Goal: Find specific page/section: Find specific page/section

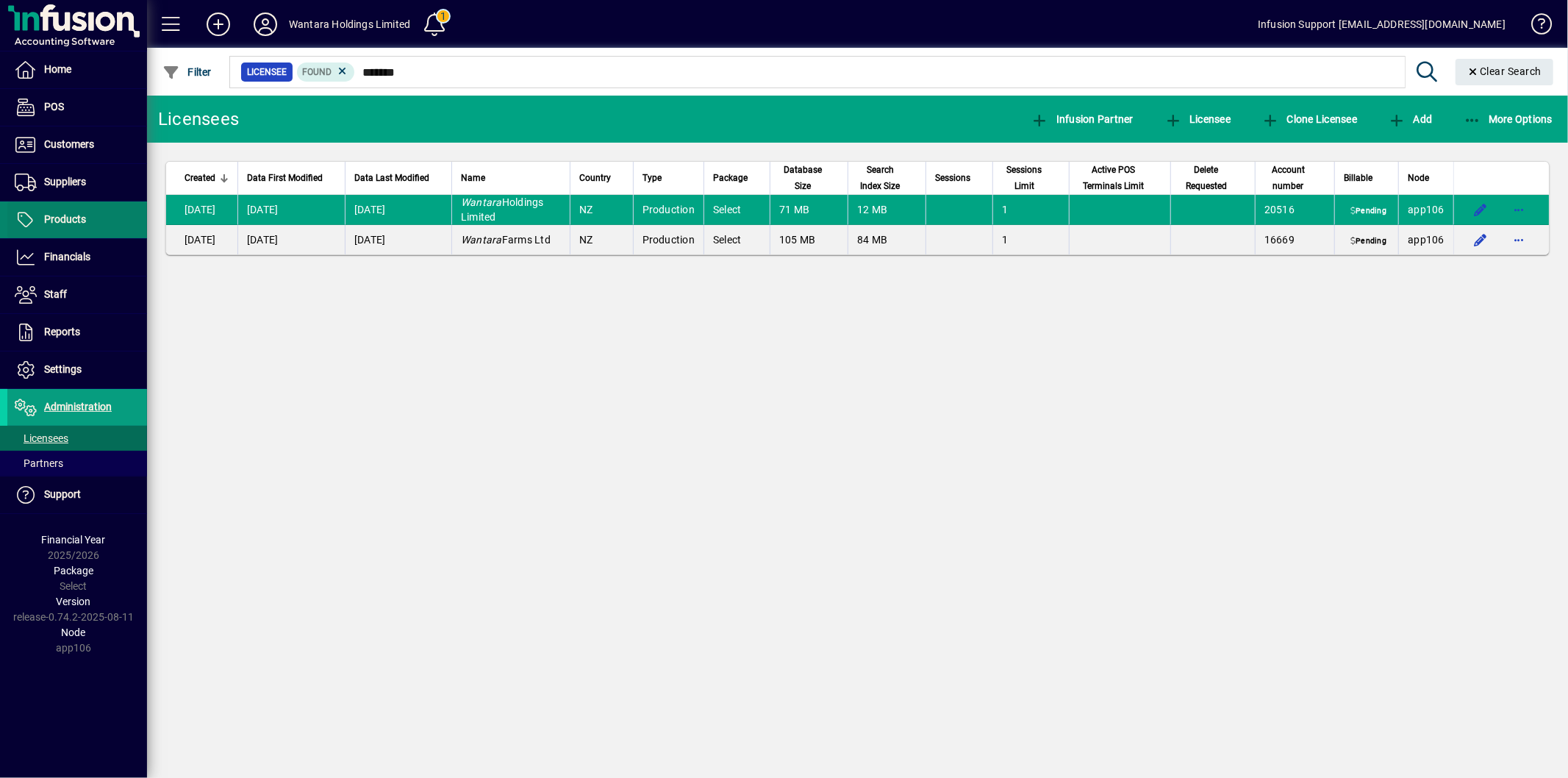
click at [54, 215] on span "Products" at bounding box center [65, 219] width 42 height 12
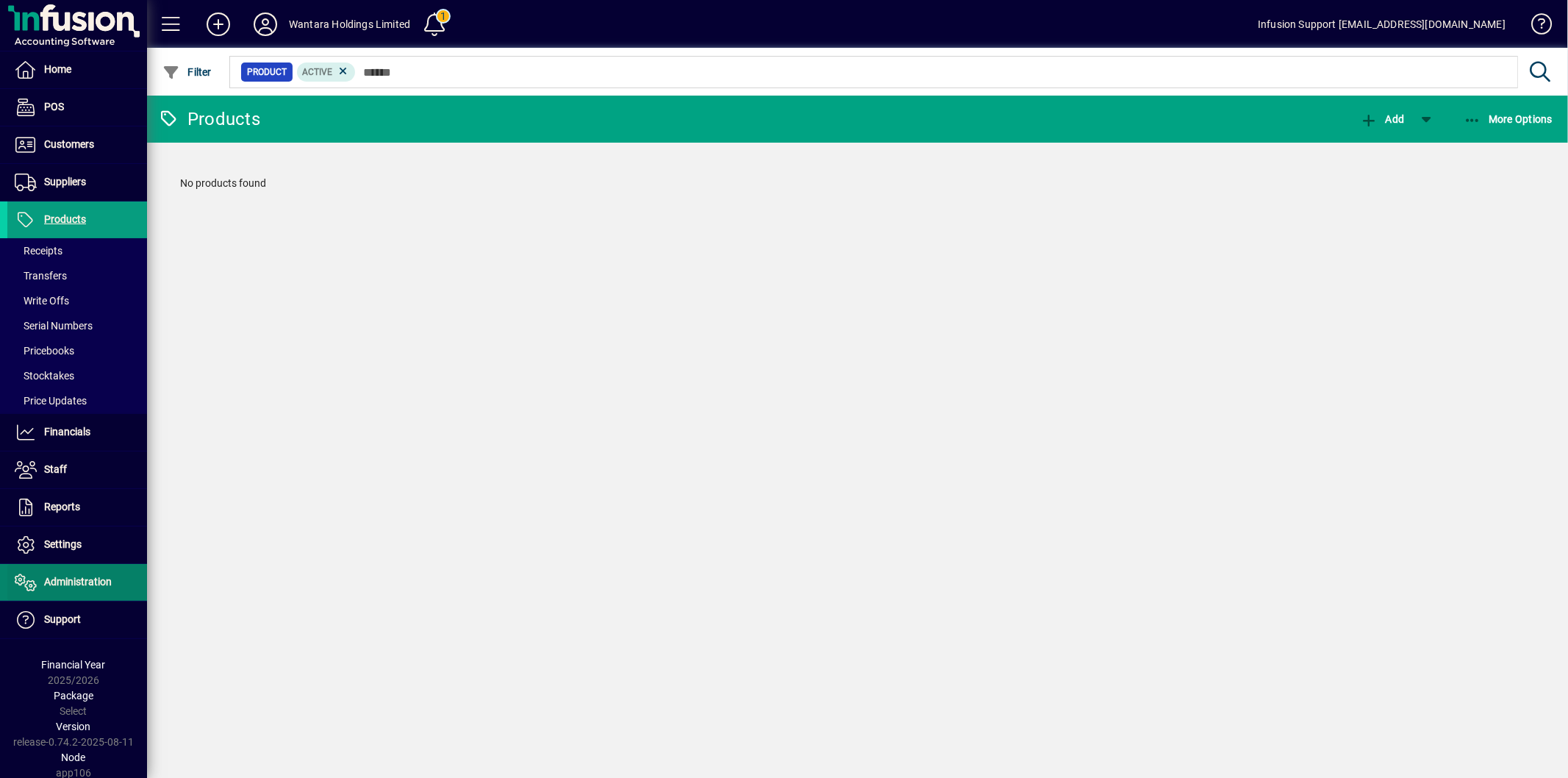
click at [94, 582] on span "Administration" at bounding box center [78, 582] width 67 height 12
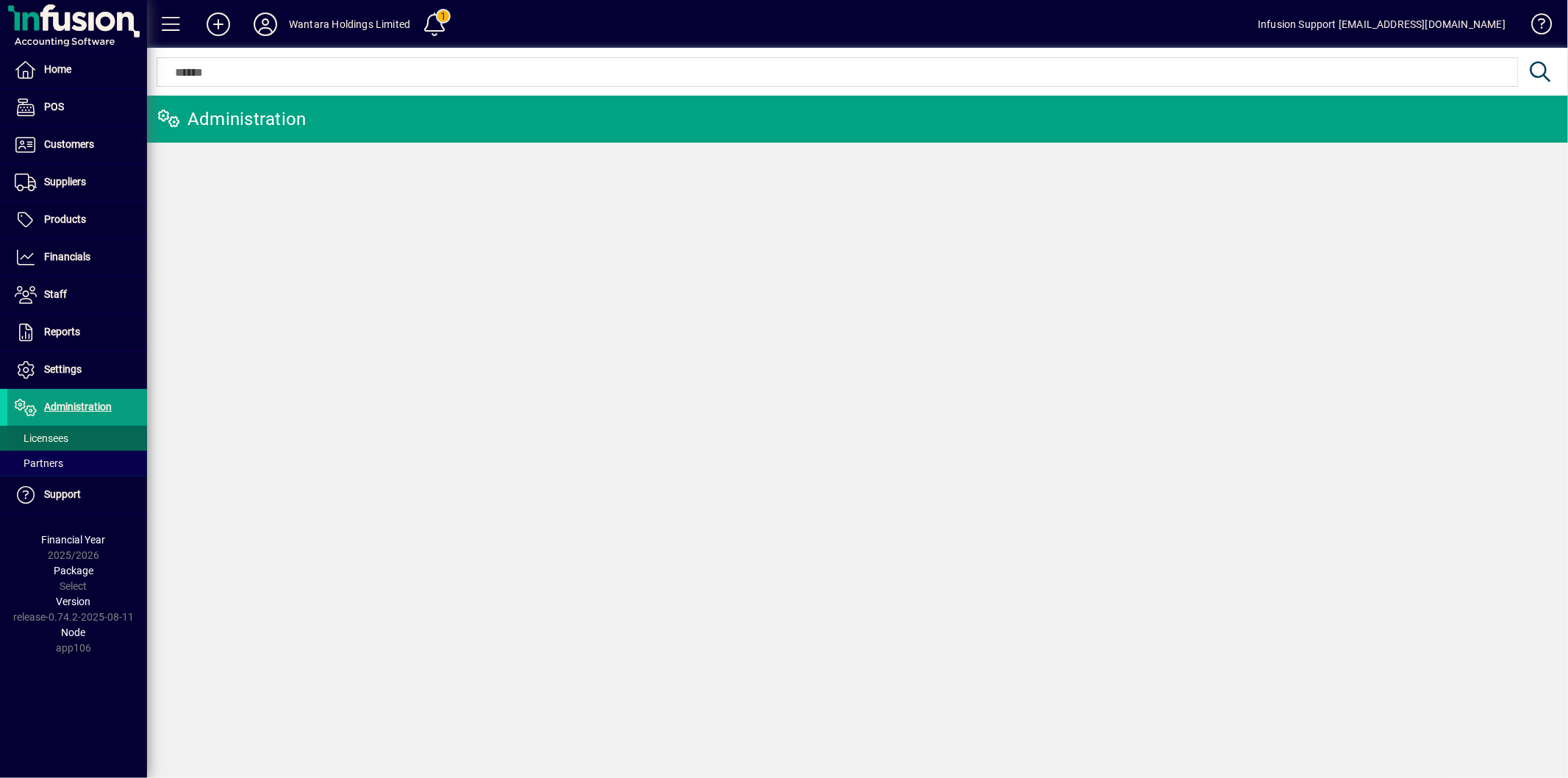
click at [46, 438] on span "Licensees" at bounding box center [41, 438] width 54 height 12
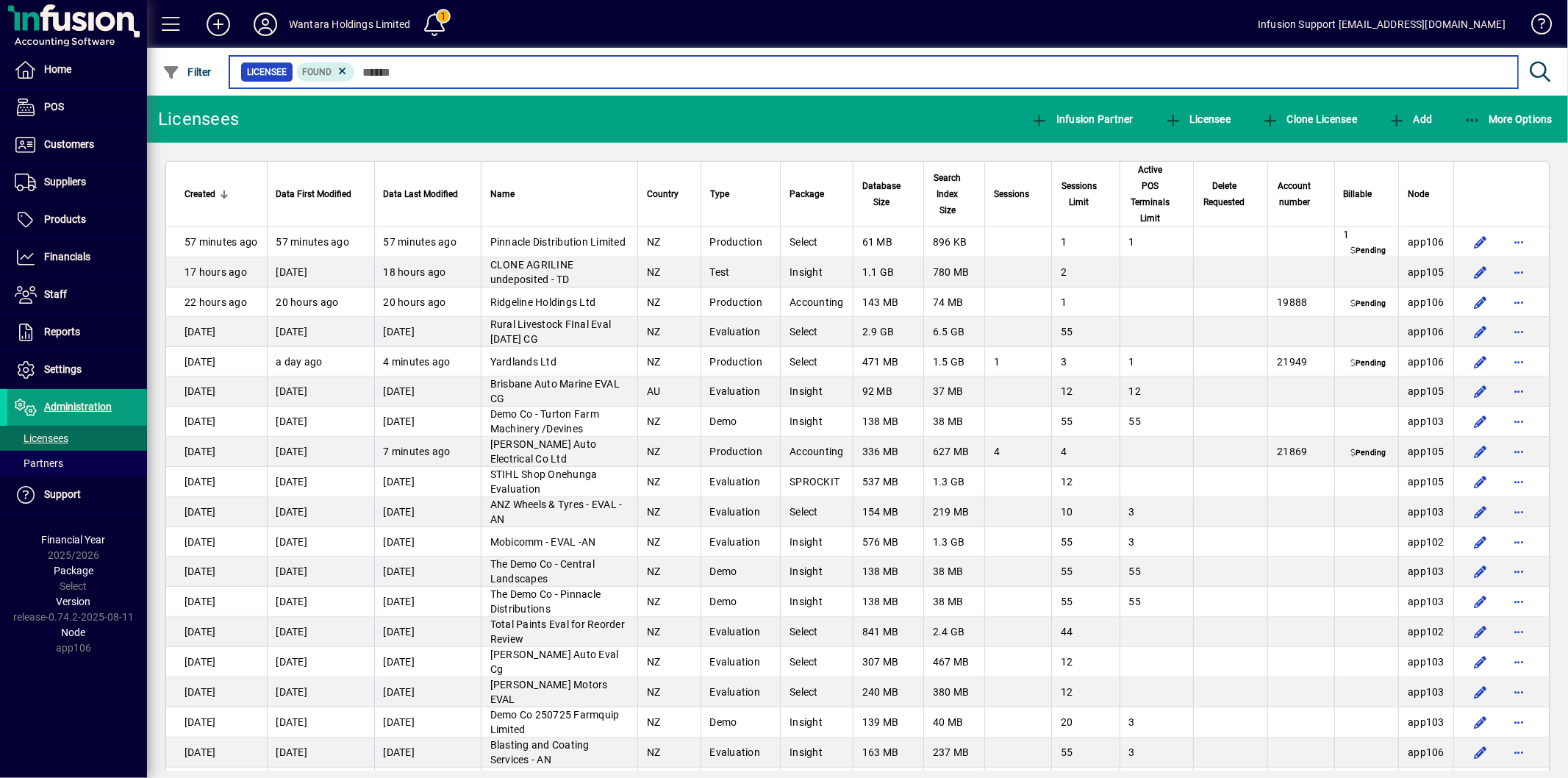
click at [395, 71] on input "text" at bounding box center [931, 72] width 1151 height 20
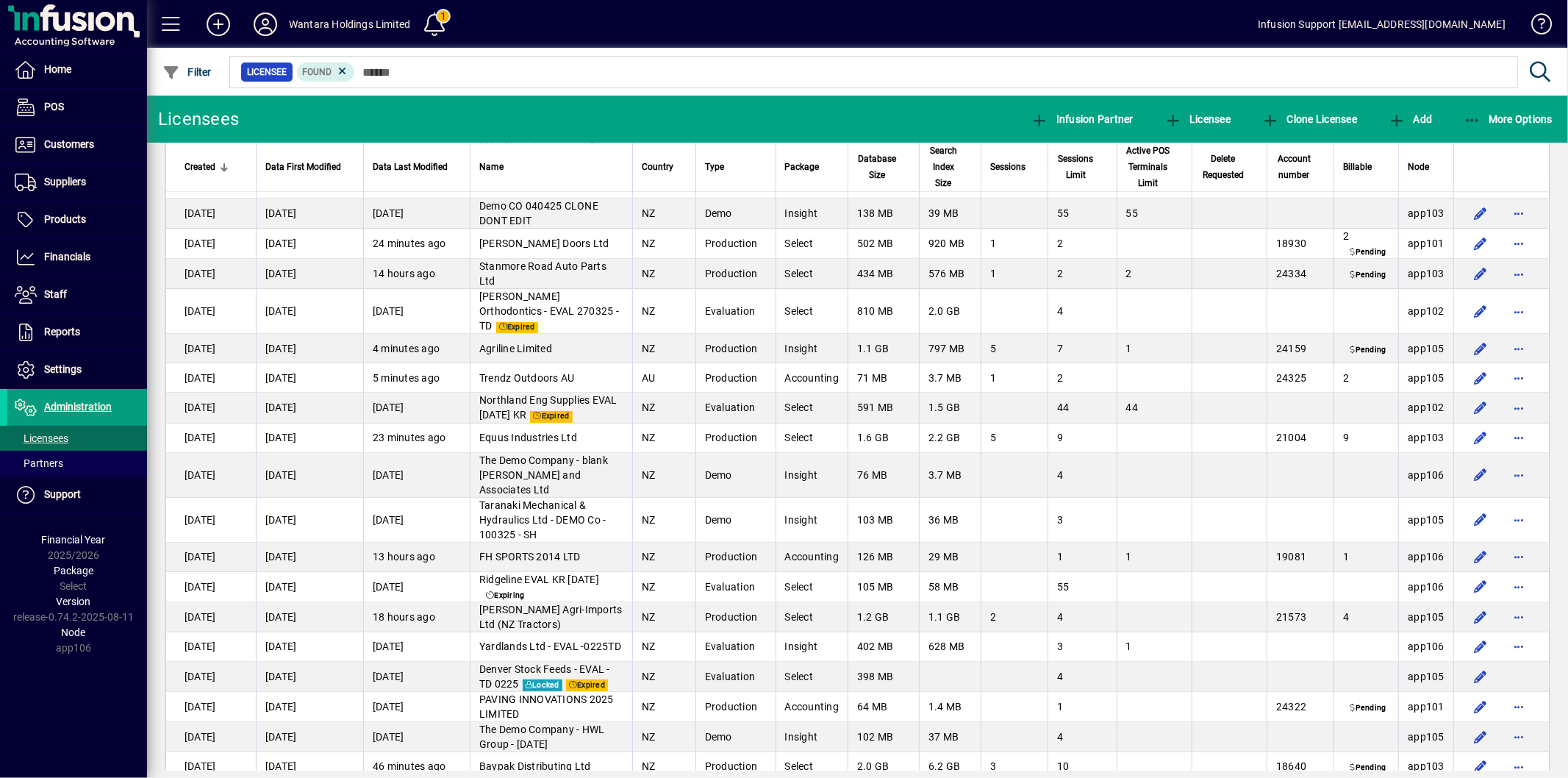
scroll to position [3571, 0]
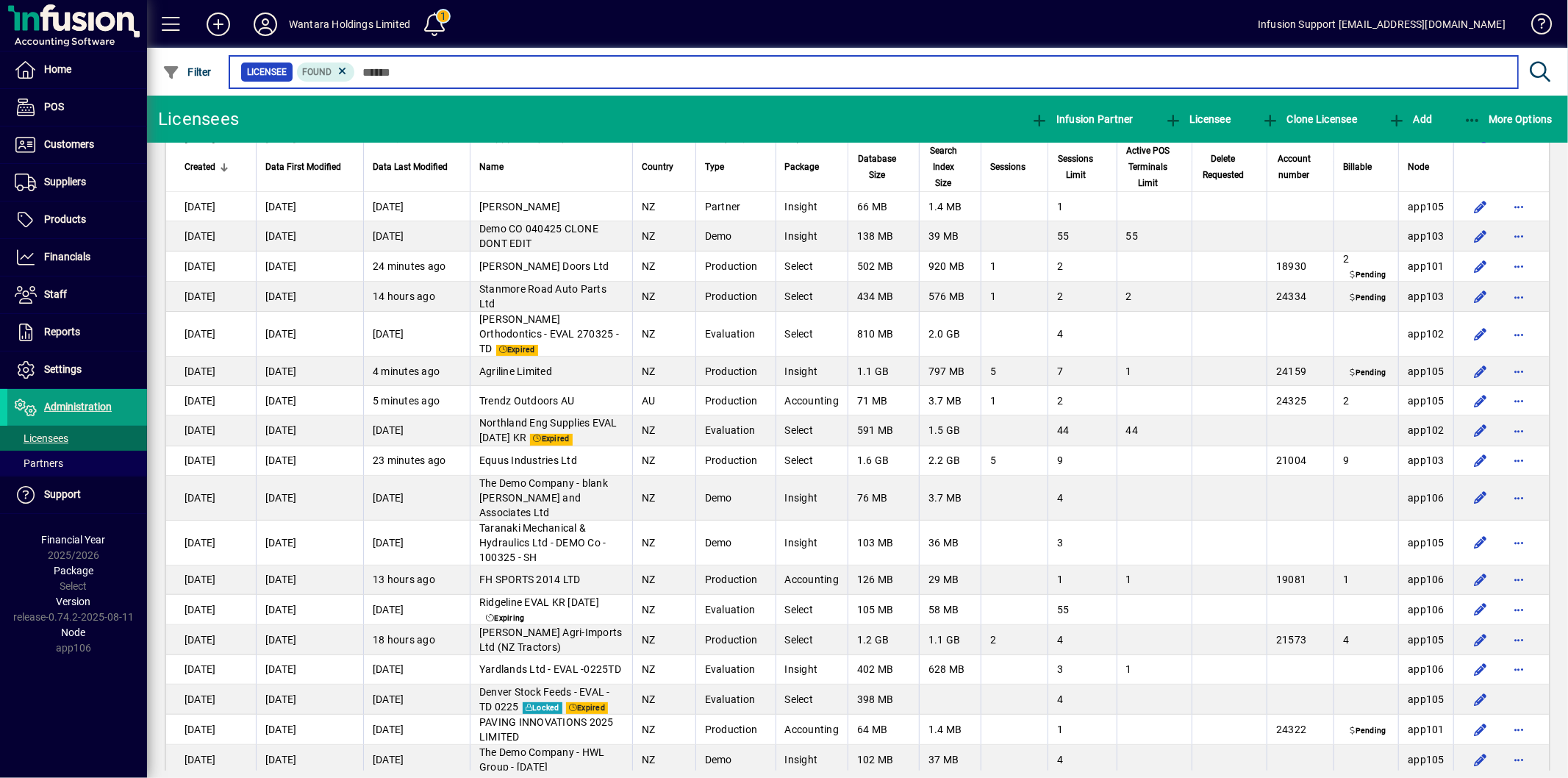
click at [465, 68] on input "text" at bounding box center [931, 72] width 1151 height 20
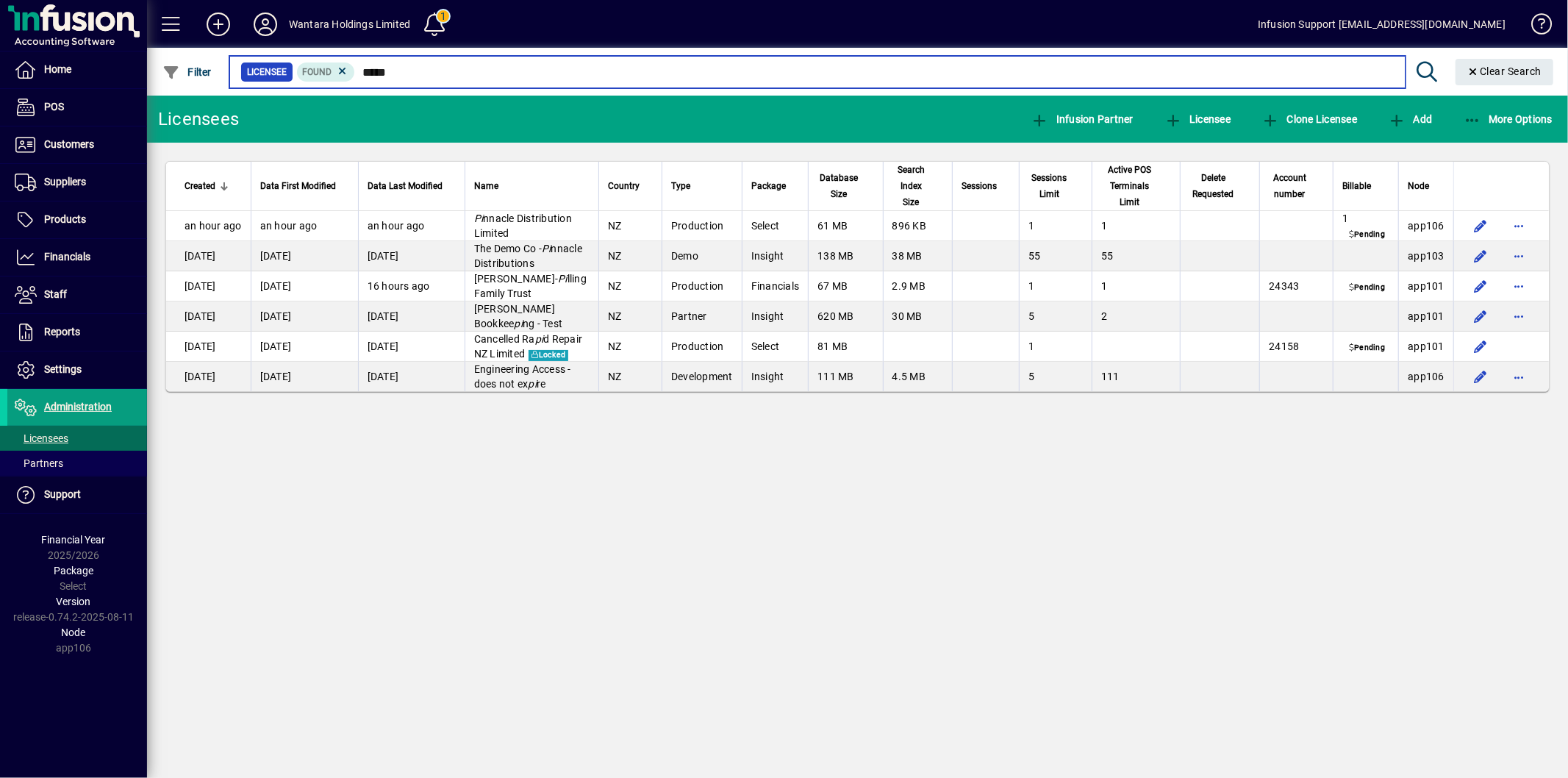
type input "******"
